Goal: Task Accomplishment & Management: Use online tool/utility

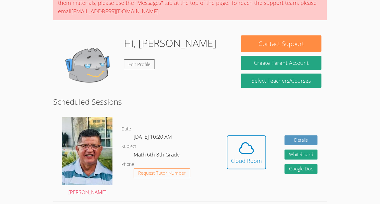
scroll to position [63, 0]
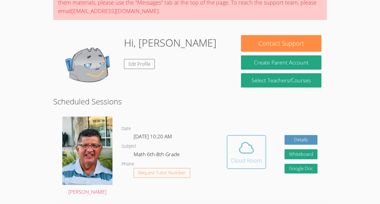
click at [236, 164] on div "Cloud Room" at bounding box center [246, 160] width 31 height 8
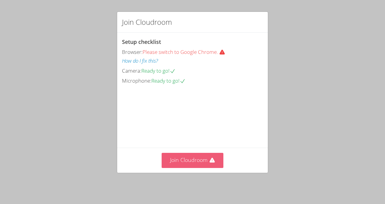
click at [191, 163] on button "Join Cloudroom" at bounding box center [193, 160] width 62 height 15
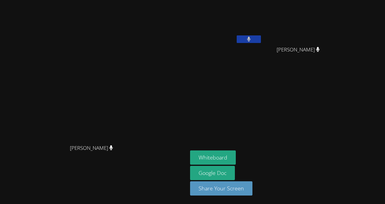
click at [251, 38] on icon at bounding box center [249, 39] width 4 height 5
click at [236, 155] on button "Whiteboard" at bounding box center [213, 157] width 46 height 14
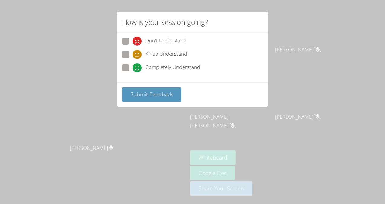
drag, startPoint x: 126, startPoint y: 69, endPoint x: 122, endPoint y: 65, distance: 5.1
click at [132, 72] on span at bounding box center [132, 72] width 0 height 0
click at [132, 65] on input "Completely Understand" at bounding box center [134, 66] width 5 height 5
radio input "true"
click at [132, 72] on span at bounding box center [132, 72] width 0 height 0
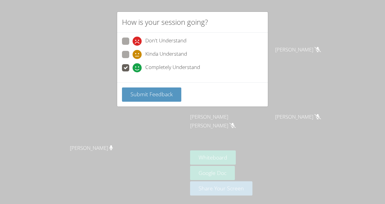
click at [132, 65] on input "Completely Understand" at bounding box center [134, 66] width 5 height 5
click at [139, 91] on span "Submit Feedback" at bounding box center [151, 93] width 42 height 7
